Goal: Task Accomplishment & Management: Manage account settings

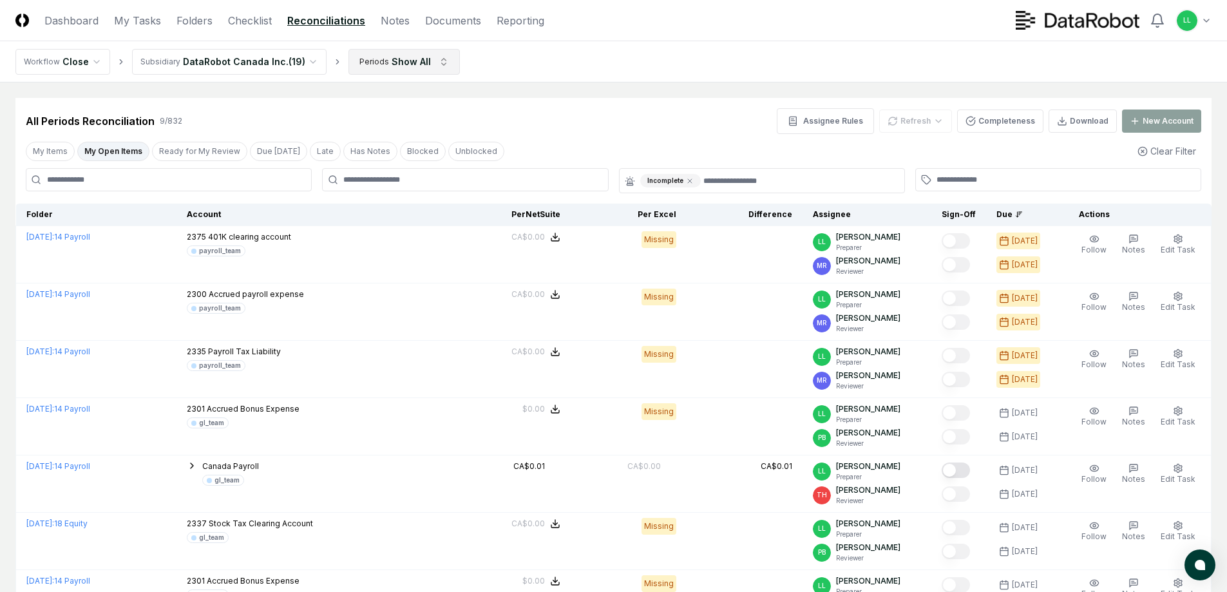
click at [431, 59] on html "CloseCore Dashboard My Tasks Folders Checklist Reconciliations Notes Documents …" at bounding box center [613, 416] width 1227 height 833
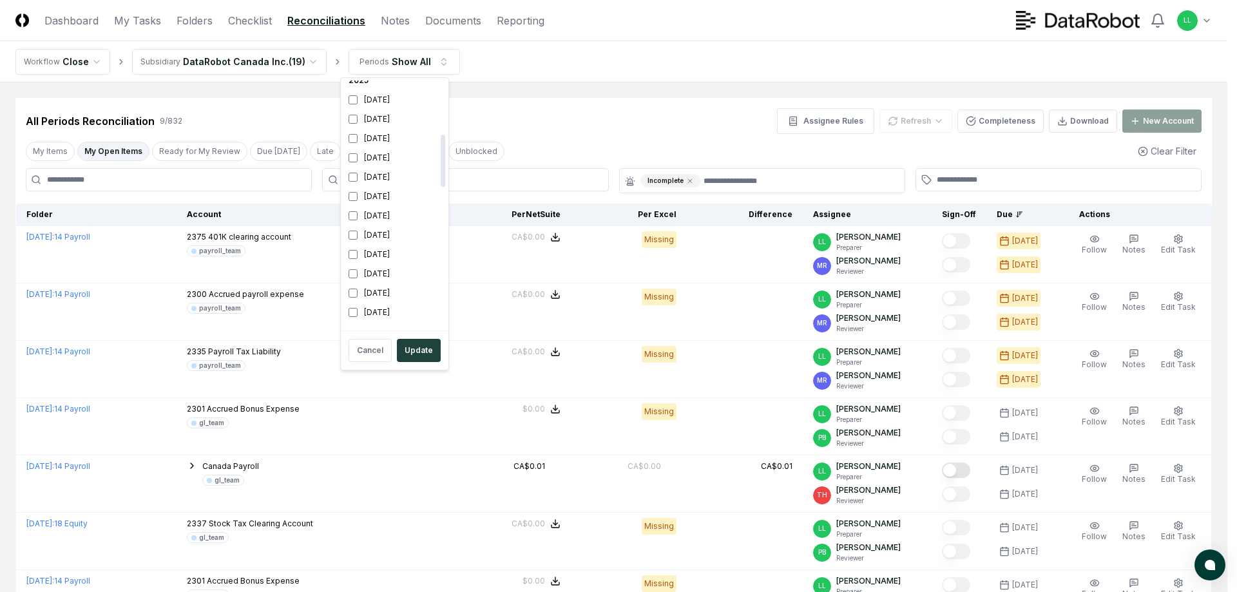
scroll to position [258, 0]
click at [417, 347] on button "Update" at bounding box center [419, 350] width 44 height 23
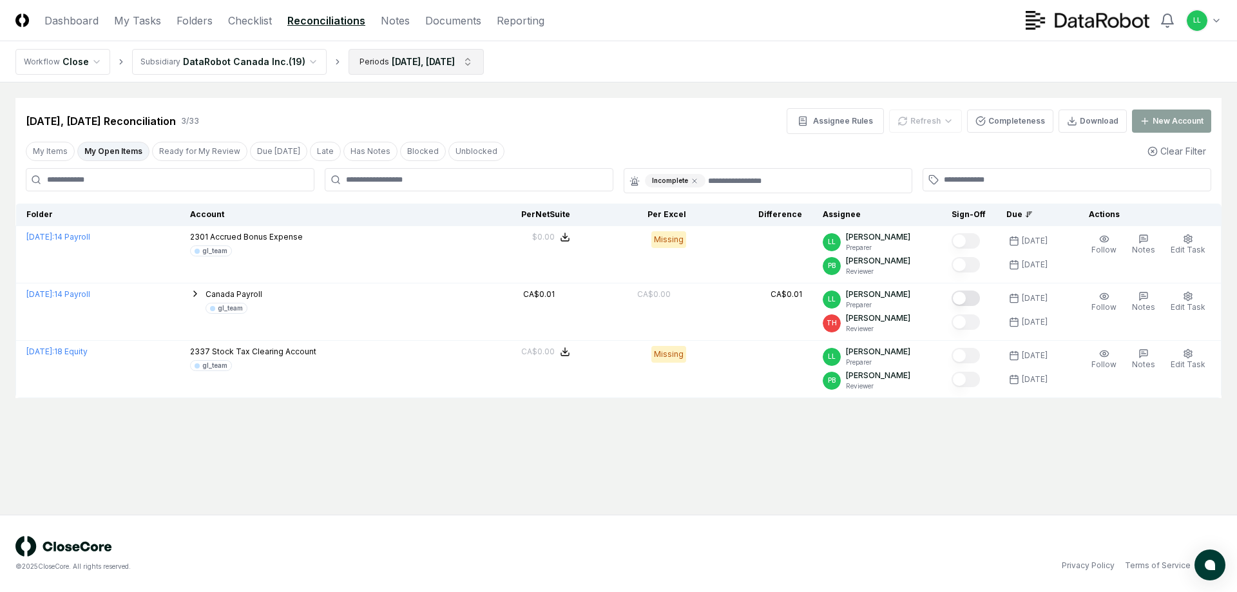
click at [482, 58] on html "CloseCore Dashboard My Tasks Folders Checklist Reconciliations Notes Documents …" at bounding box center [618, 296] width 1237 height 592
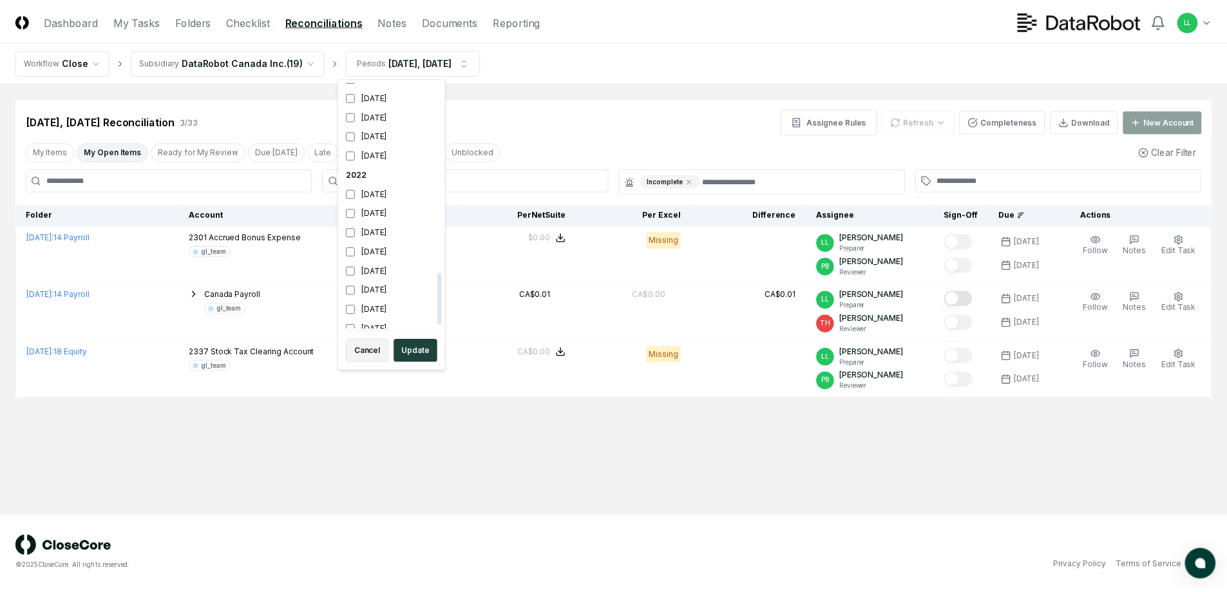
scroll to position [912, 0]
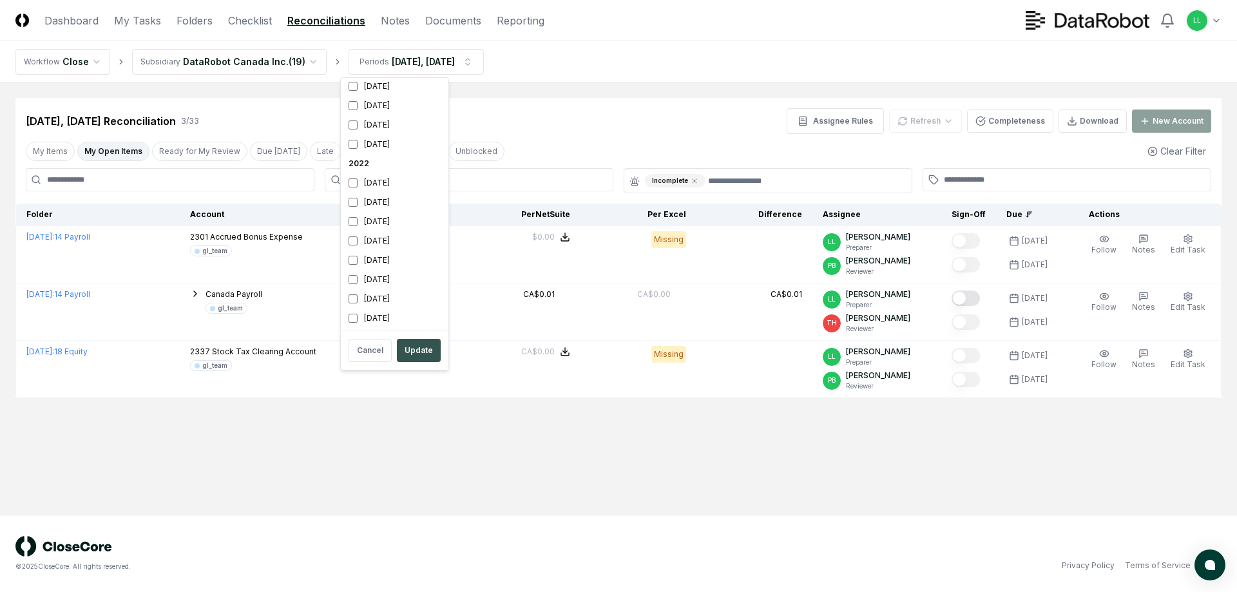
click at [413, 348] on button "Update" at bounding box center [419, 350] width 44 height 23
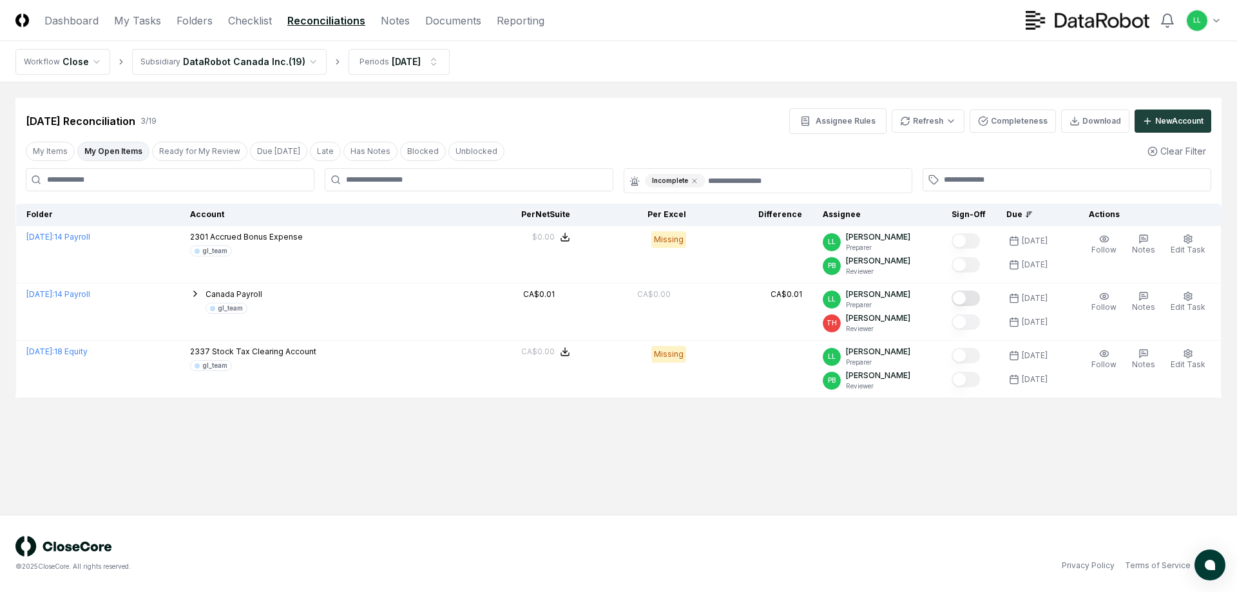
click at [93, 62] on html "CloseCore Dashboard My Tasks Folders Checklist Reconciliations Notes Documents …" at bounding box center [618, 296] width 1237 height 592
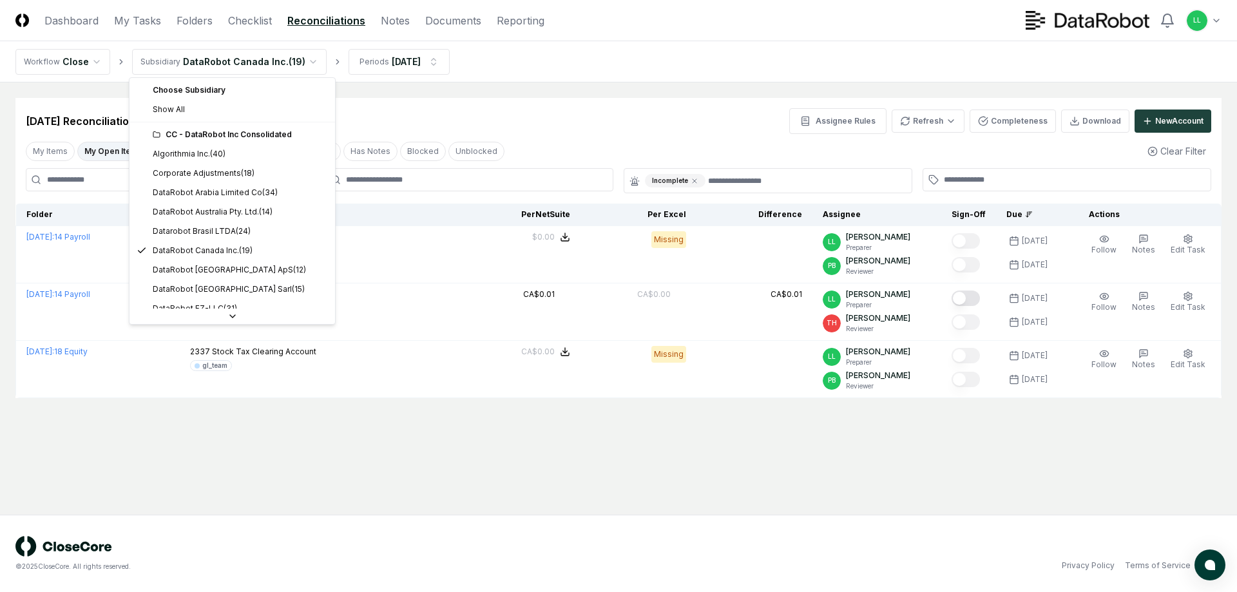
click at [307, 62] on html "CloseCore Dashboard My Tasks Folders Checklist Reconciliations Notes Documents …" at bounding box center [618, 296] width 1237 height 592
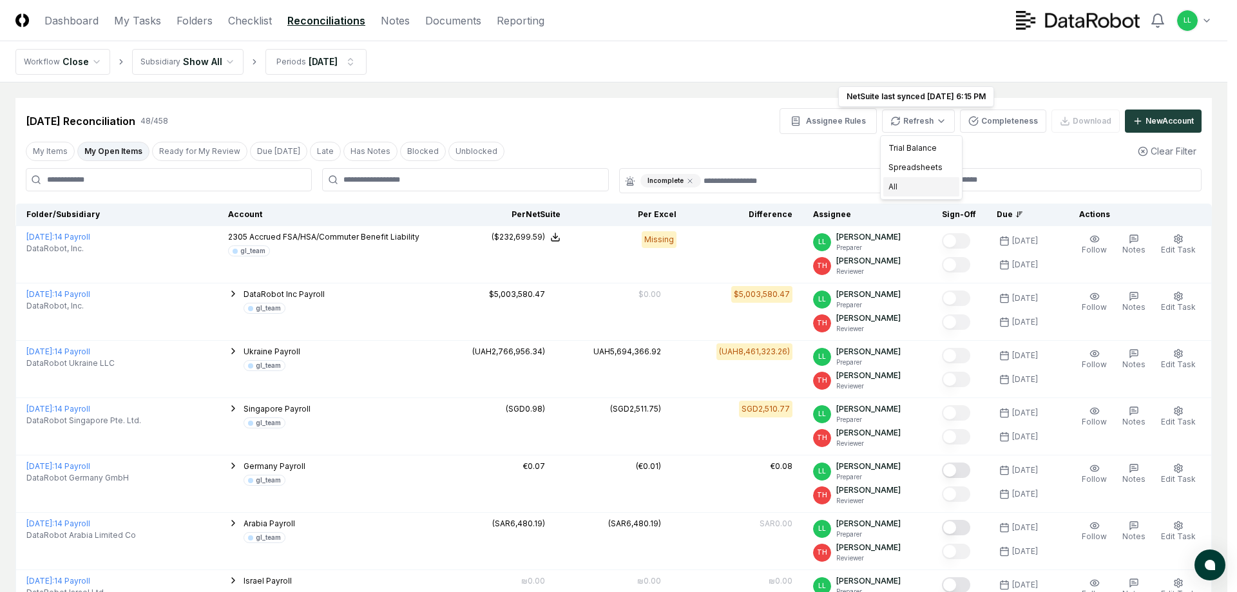
click at [907, 187] on div "All" at bounding box center [921, 186] width 76 height 19
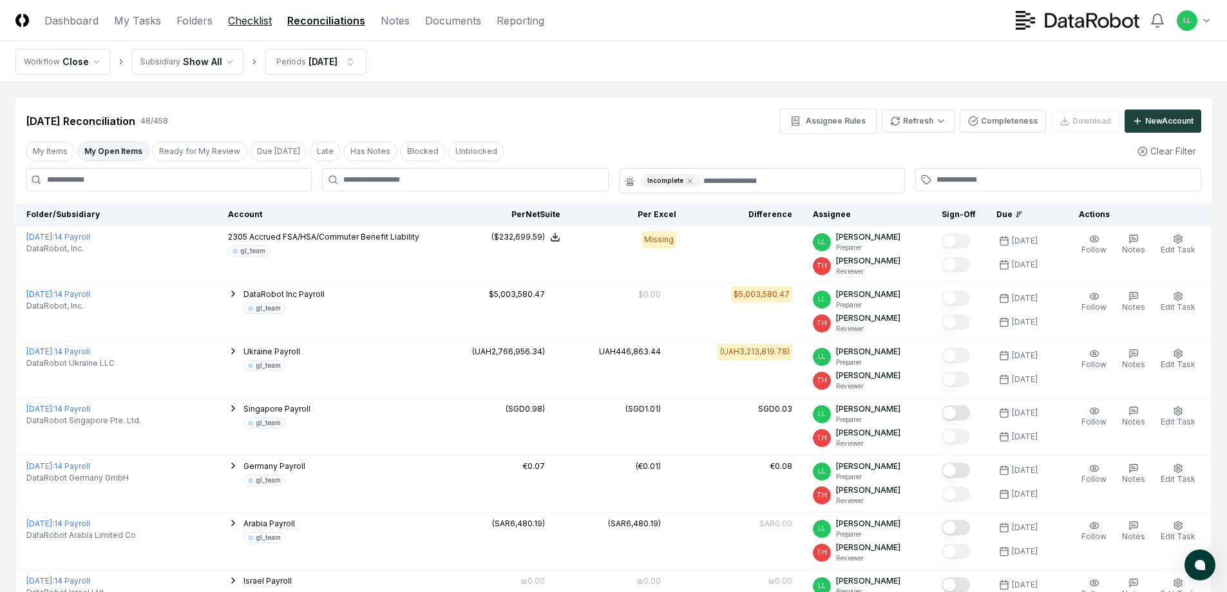
click at [258, 23] on link "Checklist" at bounding box center [250, 20] width 44 height 15
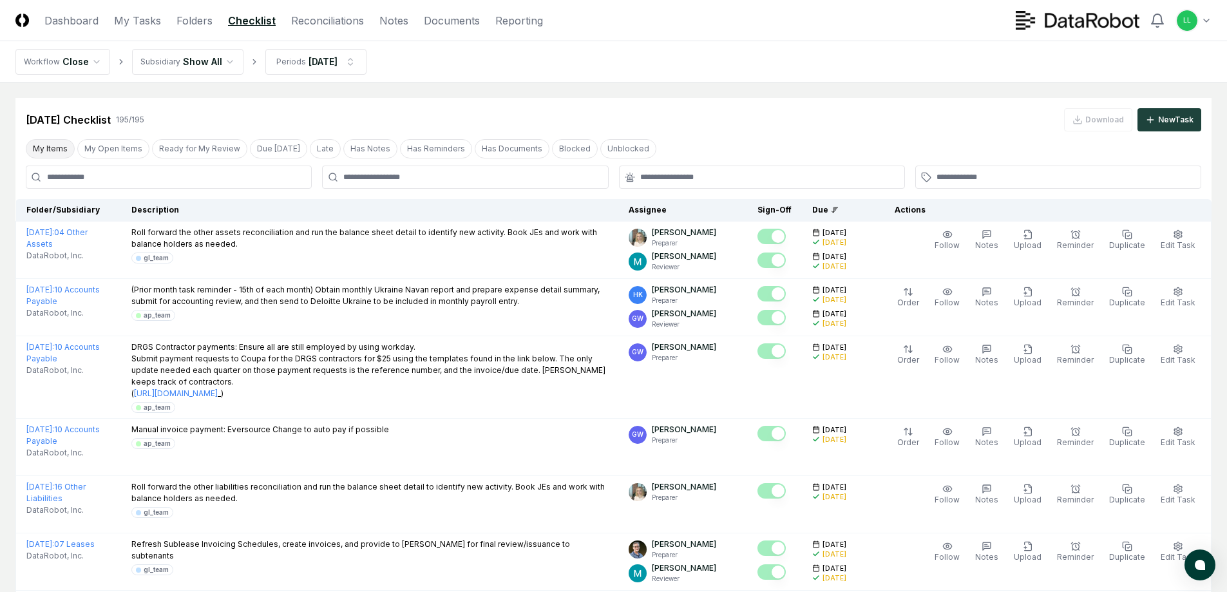
click at [48, 149] on button "My Items" at bounding box center [50, 148] width 49 height 19
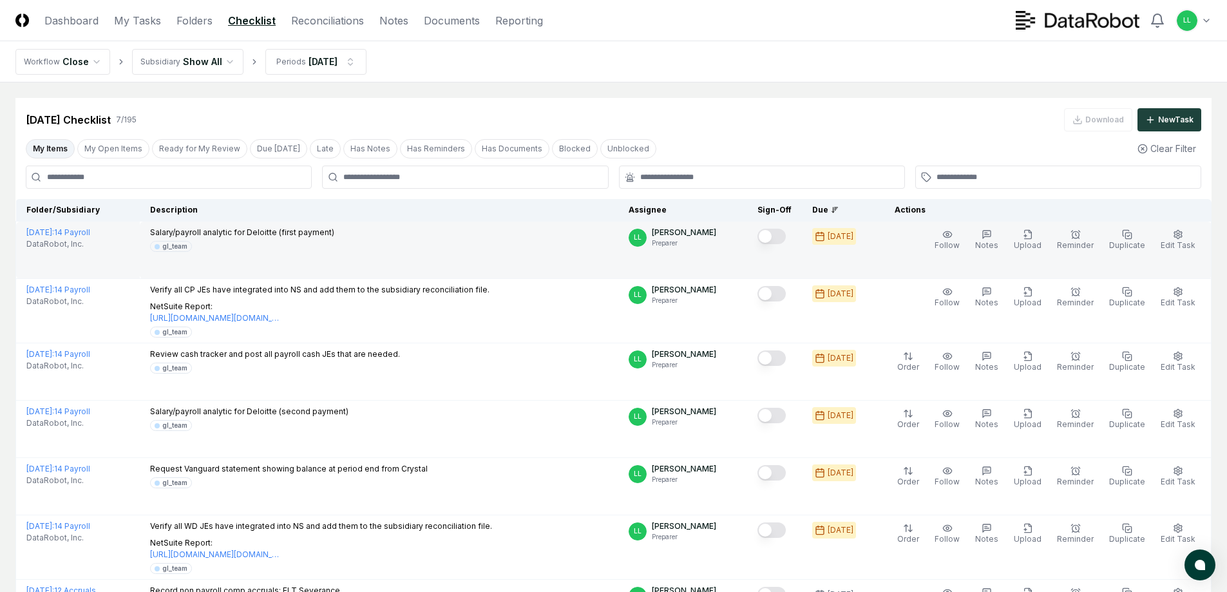
click at [779, 233] on button "Mark complete" at bounding box center [771, 236] width 28 height 15
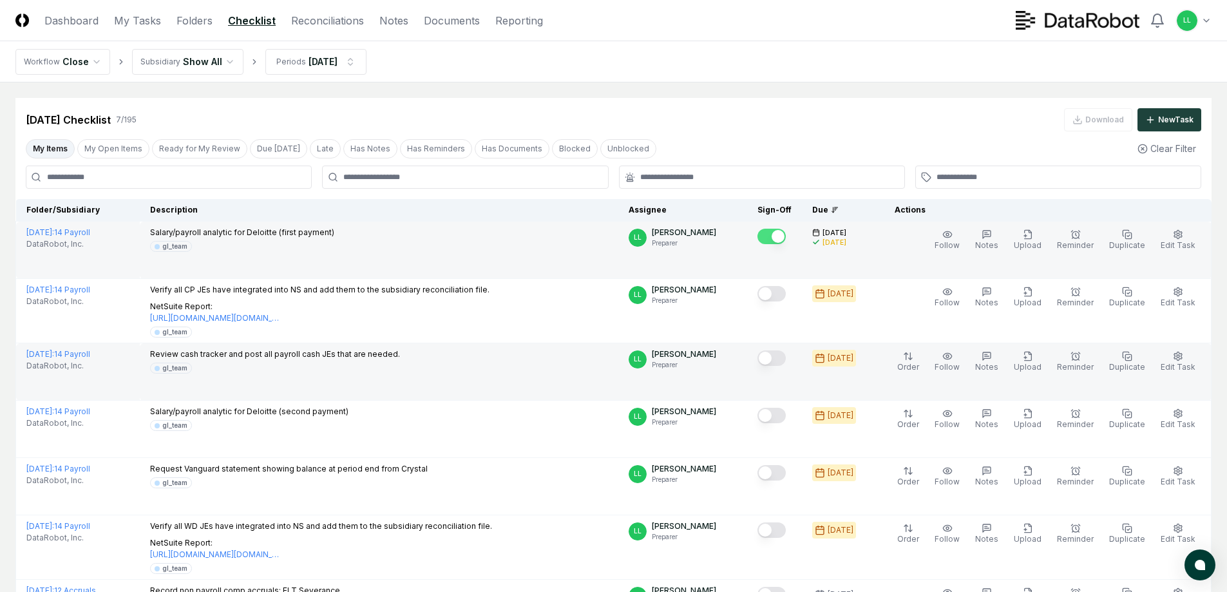
click at [777, 361] on button "Mark complete" at bounding box center [771, 357] width 28 height 15
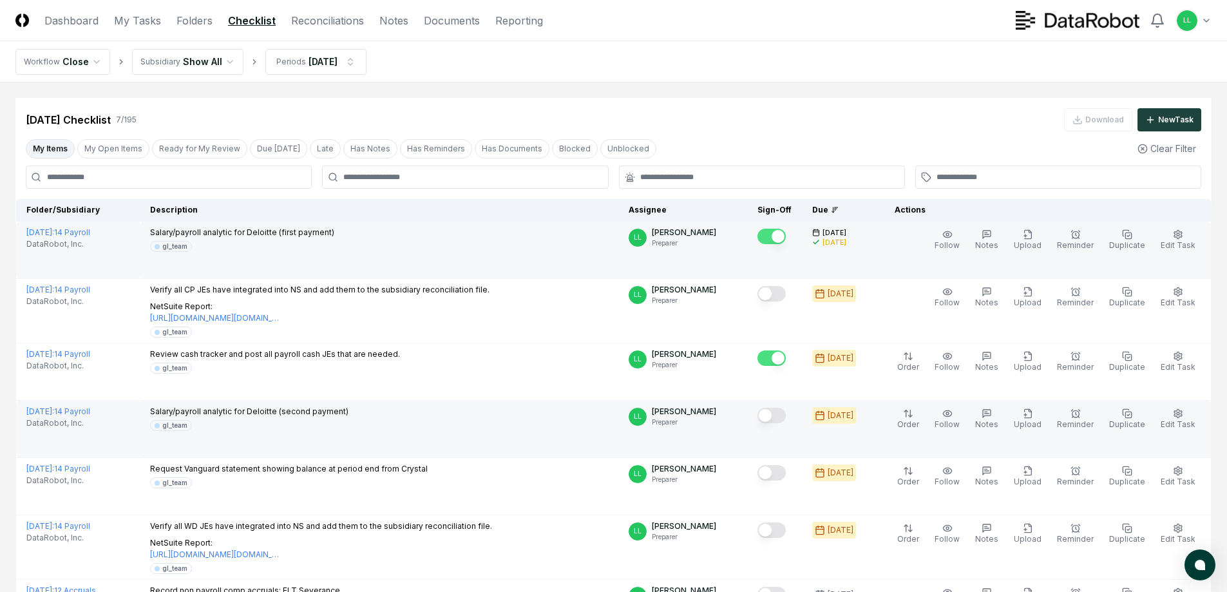
click at [777, 418] on button "Mark complete" at bounding box center [771, 415] width 28 height 15
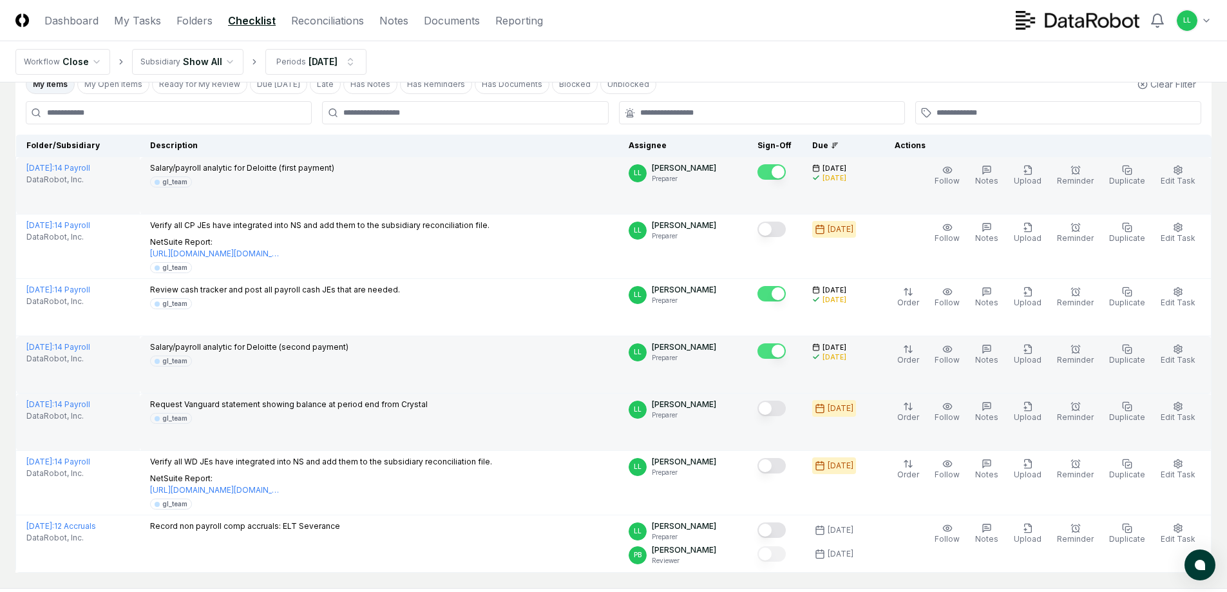
scroll to position [129, 0]
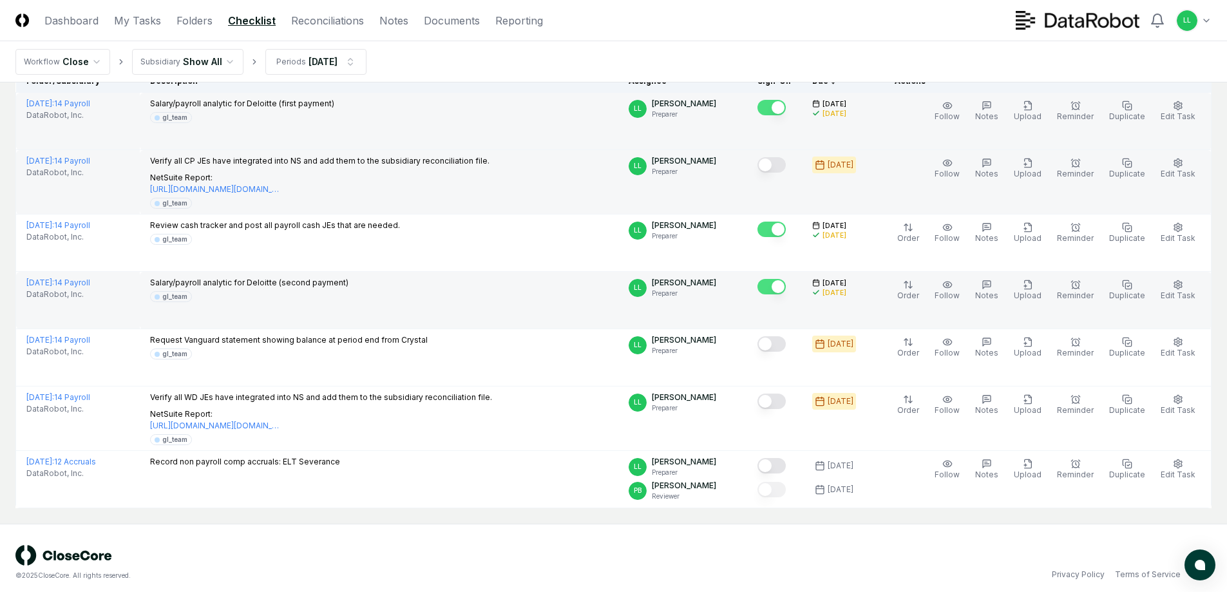
click at [784, 162] on button "Mark complete" at bounding box center [771, 164] width 28 height 15
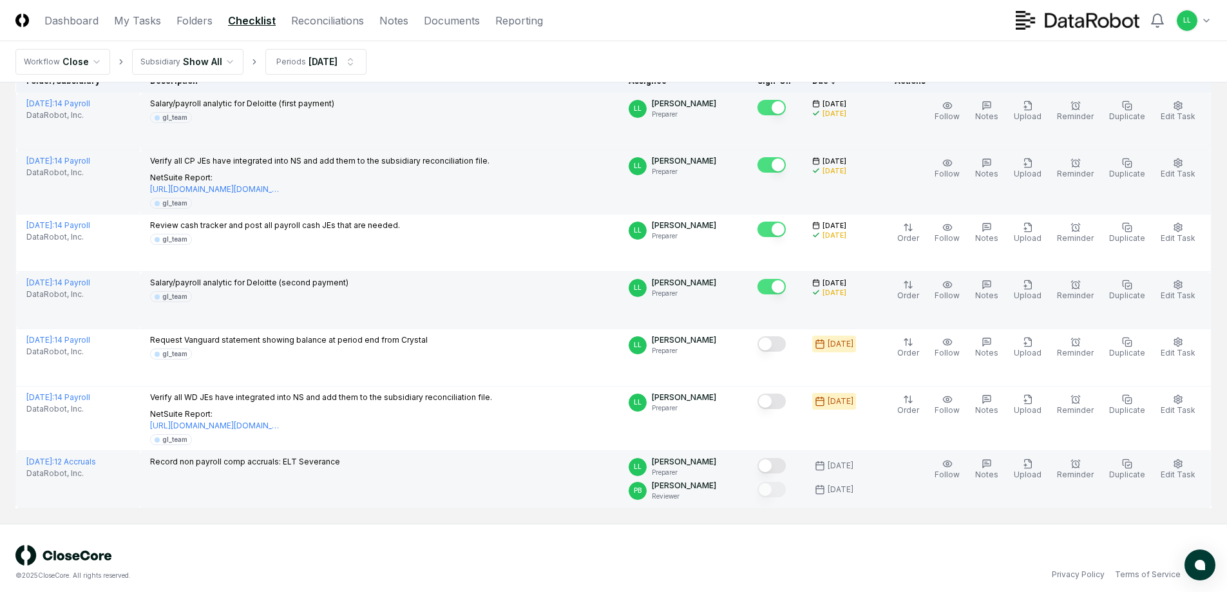
click at [782, 464] on button "Mark complete" at bounding box center [771, 465] width 28 height 15
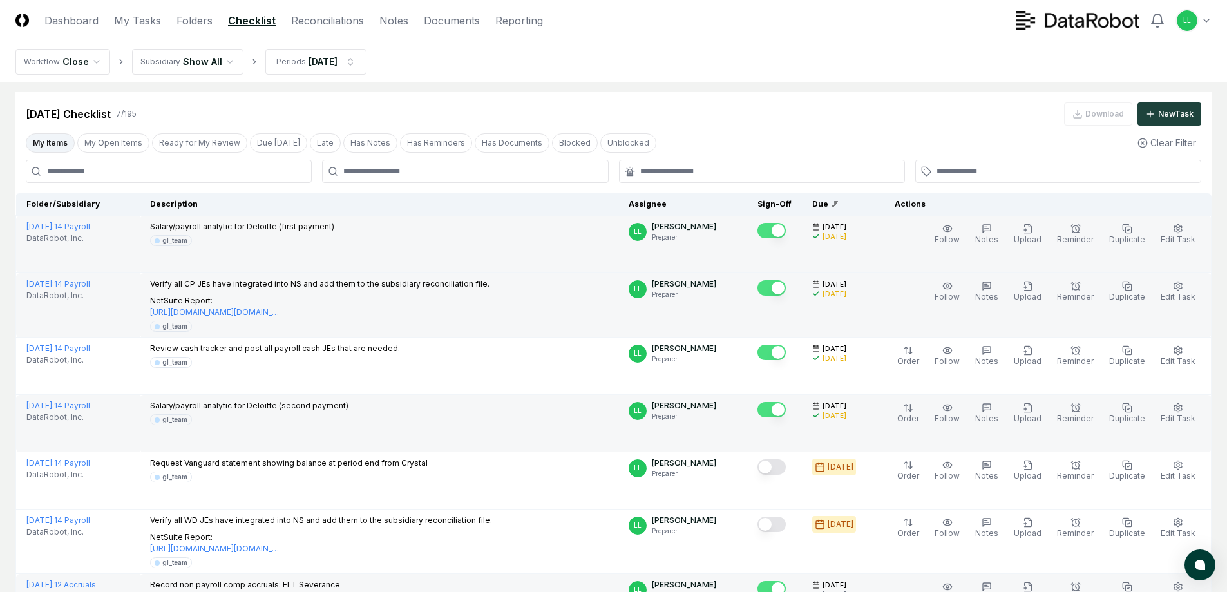
scroll to position [0, 0]
